Goal: Navigation & Orientation: Find specific page/section

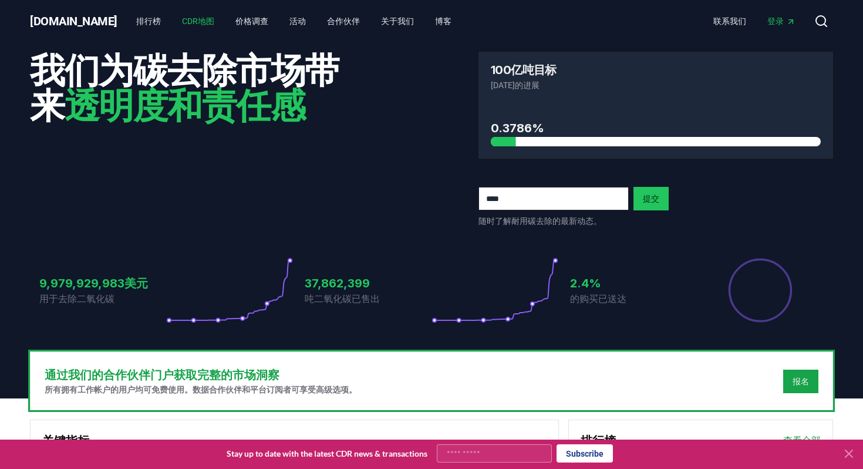
click at [182, 22] on font "CDR地图" at bounding box center [198, 20] width 32 height 9
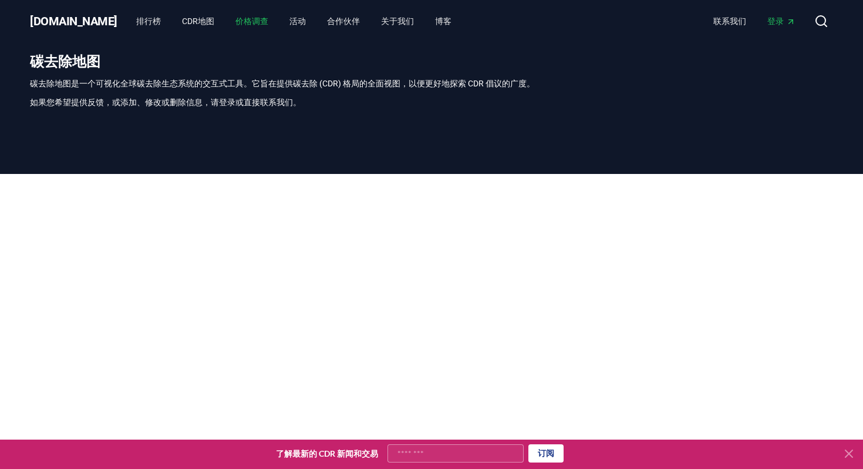
click at [236, 18] on font "价格调查" at bounding box center [252, 20] width 33 height 9
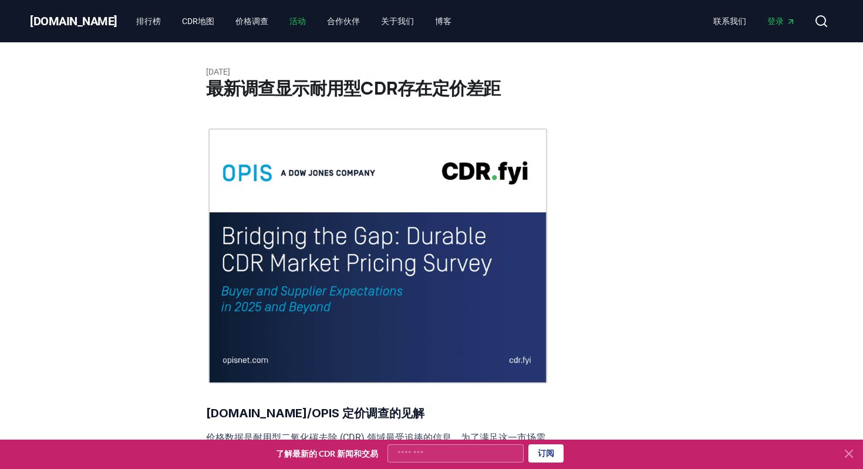
click at [290, 21] on font "活动" at bounding box center [298, 20] width 16 height 9
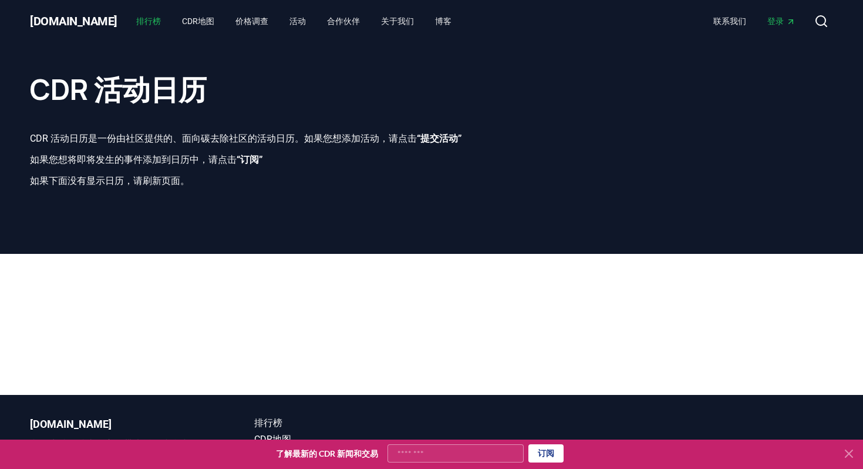
click at [136, 24] on font "排行榜" at bounding box center [148, 20] width 25 height 9
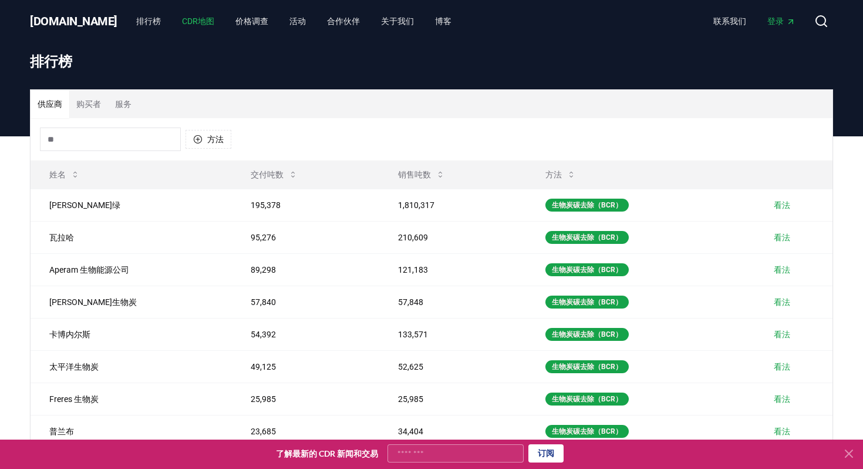
click at [182, 19] on font "CDR地图" at bounding box center [198, 20] width 32 height 9
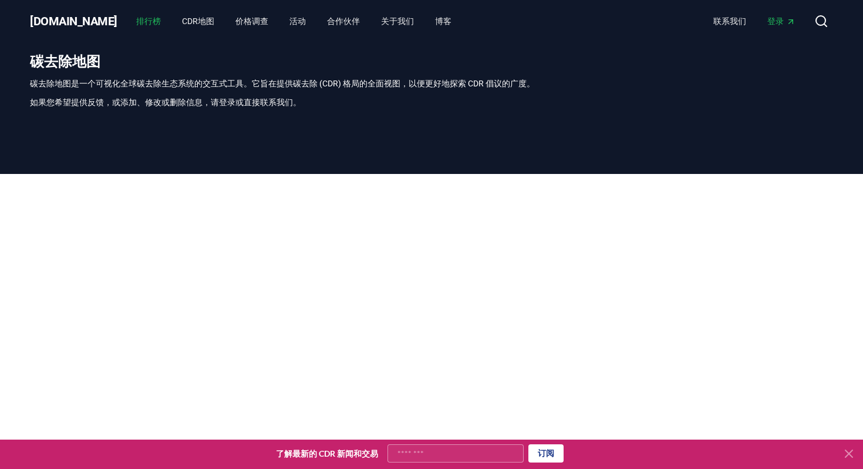
click at [136, 21] on font "排行榜" at bounding box center [148, 20] width 25 height 9
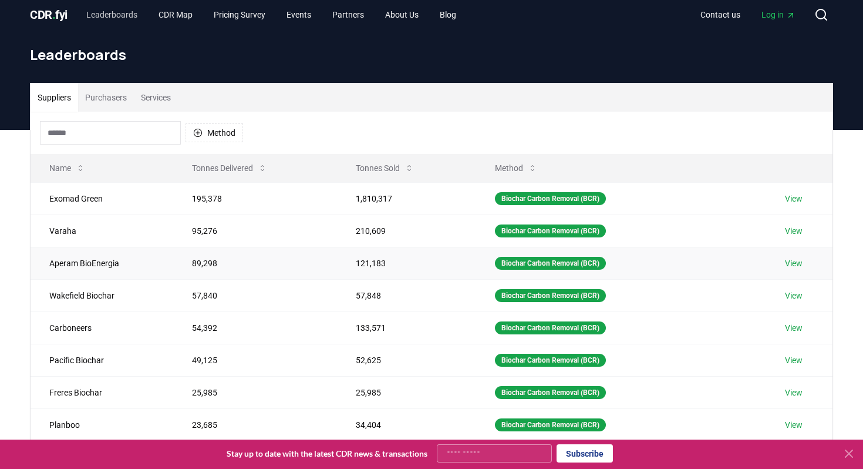
scroll to position [8, 0]
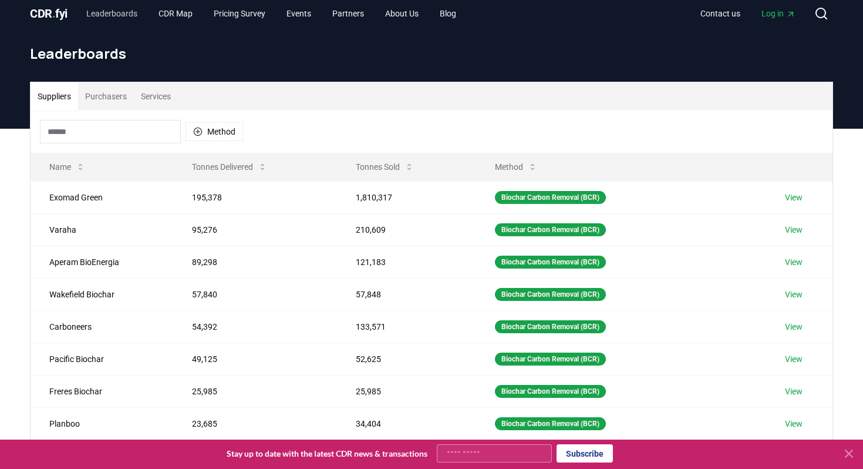
click at [141, 127] on input at bounding box center [110, 131] width 141 height 23
click at [198, 133] on icon "button" at bounding box center [197, 131] width 9 height 9
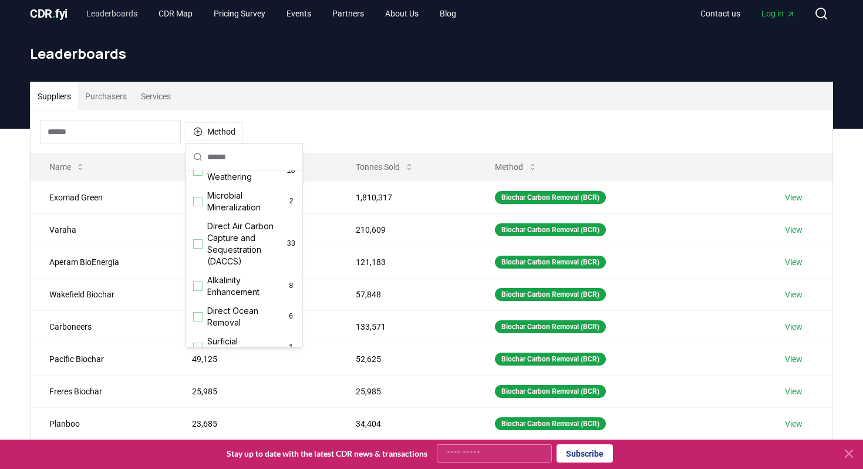
scroll to position [236, 0]
click at [197, 242] on div "Suggestions" at bounding box center [197, 242] width 9 height 9
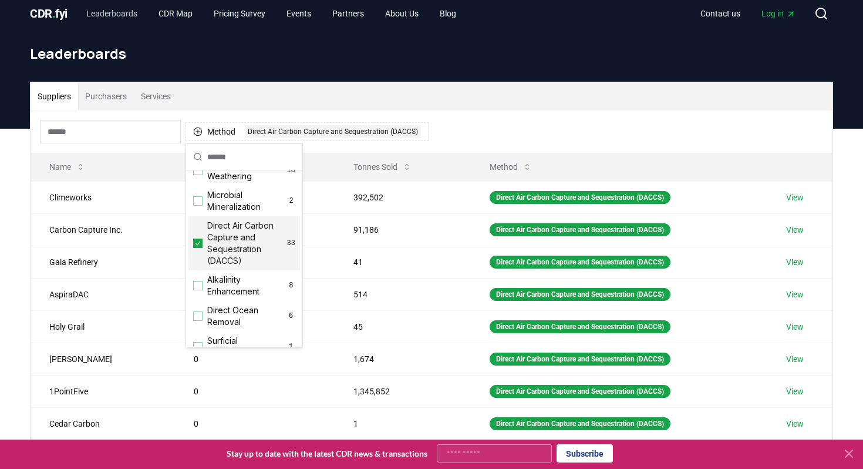
click at [600, 110] on div "Method 1 Direct Air Carbon Capture and Sequestration (DACCS)" at bounding box center [432, 131] width 802 height 42
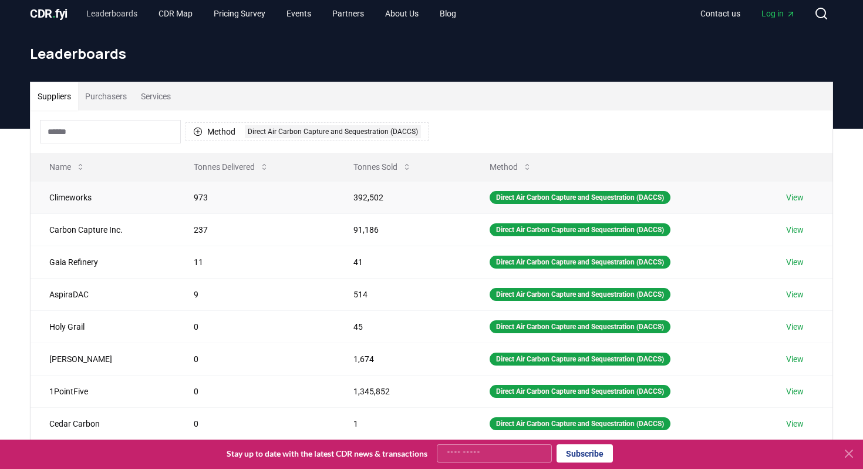
click at [800, 199] on link "View" at bounding box center [795, 197] width 18 height 12
click at [798, 196] on link "View" at bounding box center [795, 197] width 18 height 12
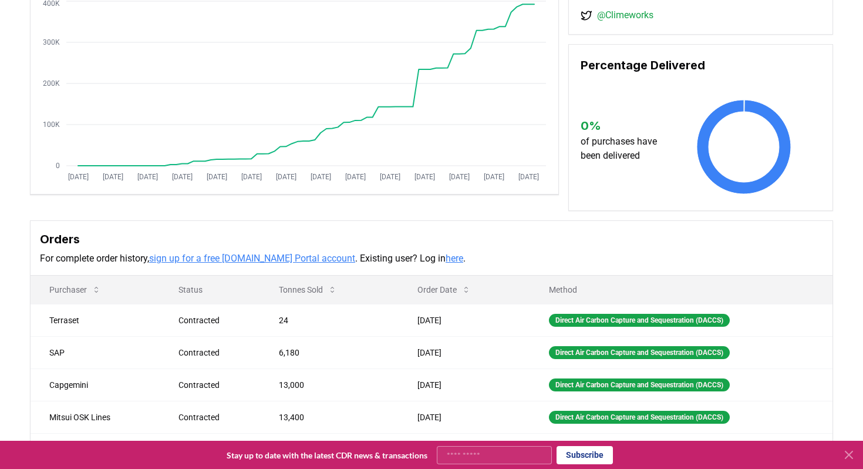
scroll to position [287, 0]
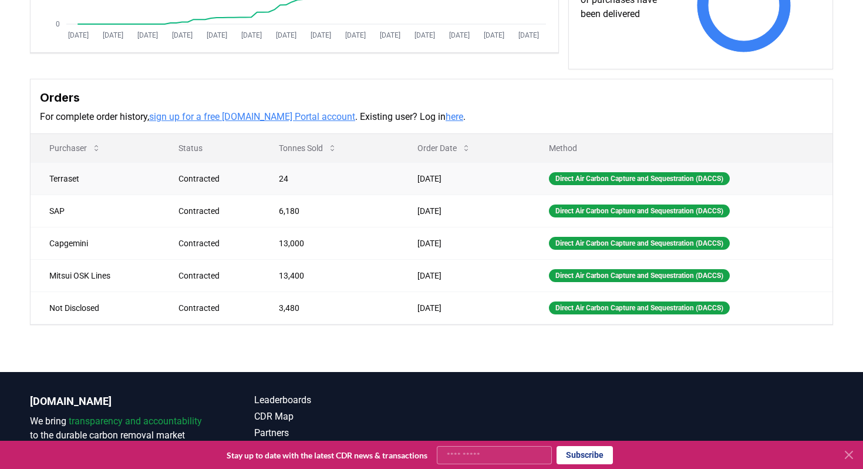
click at [62, 183] on td "Terraset" at bounding box center [95, 178] width 129 height 32
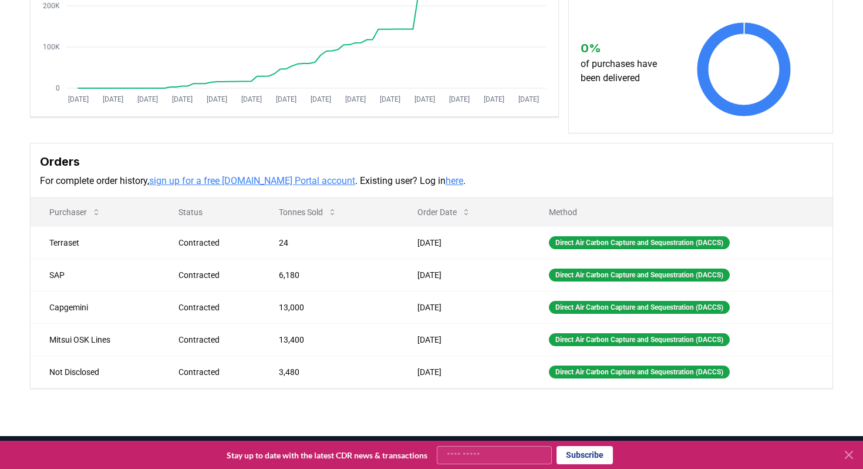
scroll to position [0, 0]
